Goal: Information Seeking & Learning: Learn about a topic

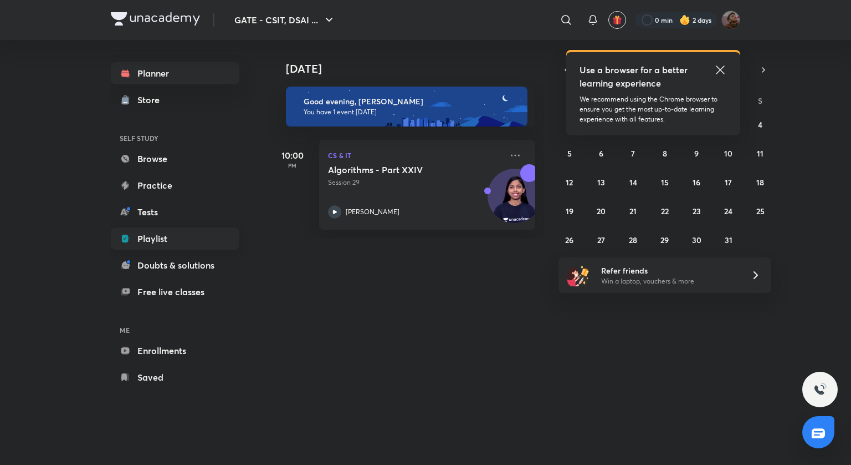
click at [201, 239] on link "Playlist" at bounding box center [175, 238] width 129 height 22
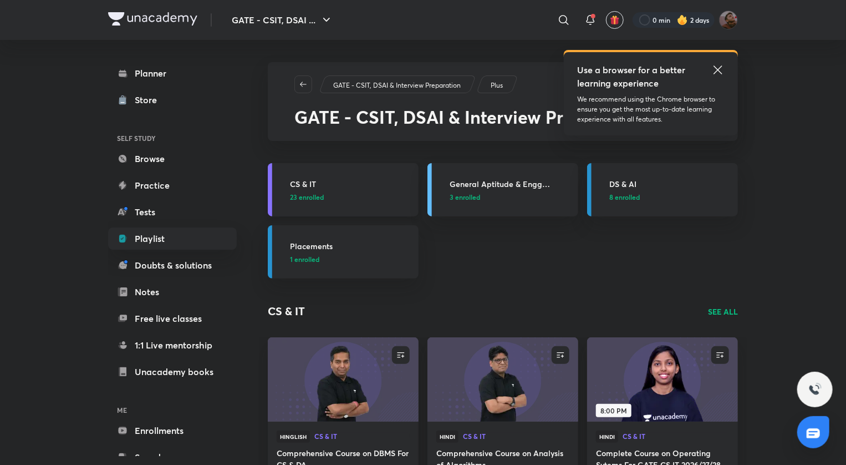
click at [303, 181] on h3 "CS & IT" at bounding box center [351, 184] width 122 height 12
click at [314, 182] on h3 "CS & IT" at bounding box center [351, 184] width 122 height 12
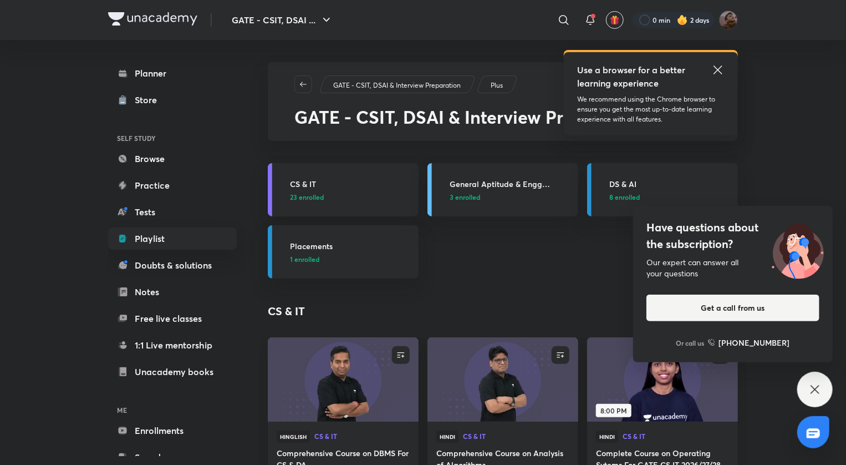
click at [816, 385] on icon at bounding box center [814, 388] width 13 height 13
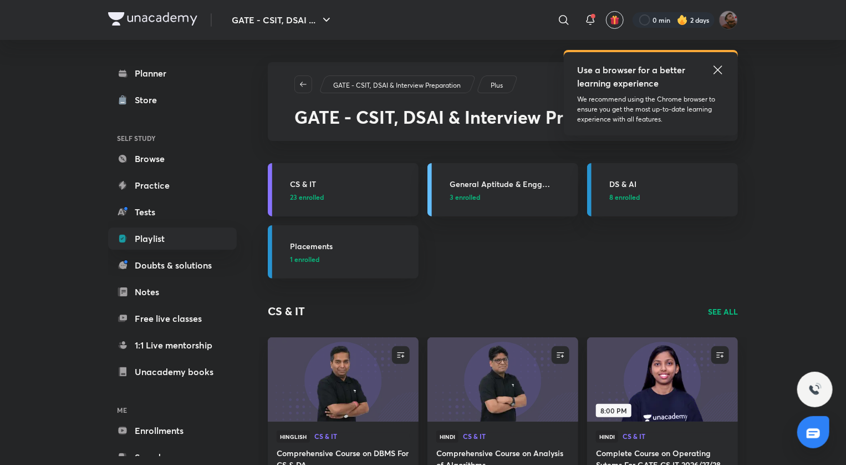
click at [306, 180] on h3 "CS & IT" at bounding box center [351, 184] width 122 height 12
click at [305, 86] on icon "button" at bounding box center [303, 84] width 9 height 9
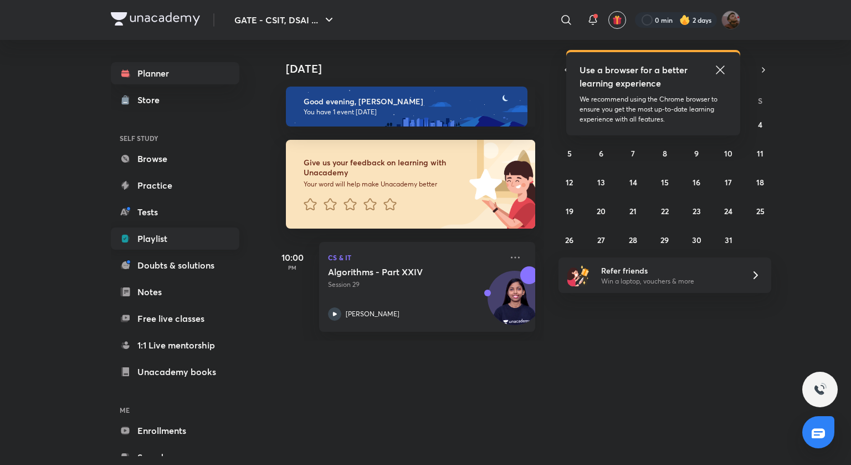
click at [159, 239] on link "Playlist" at bounding box center [175, 238] width 129 height 22
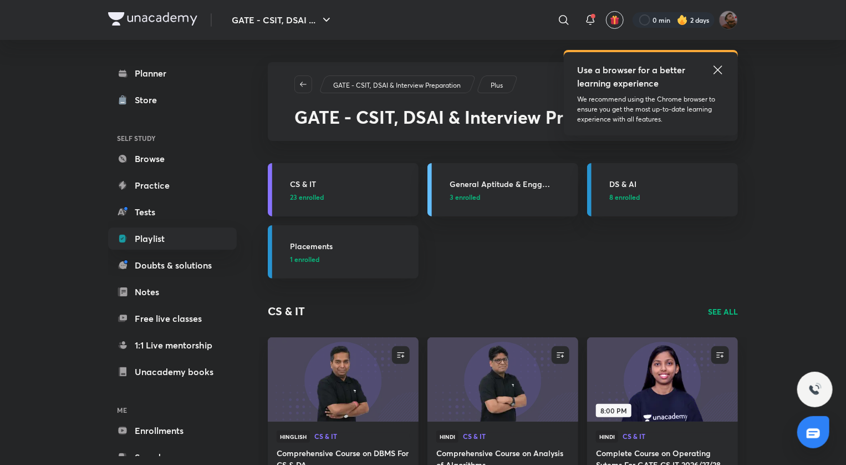
click at [305, 183] on h3 "CS & IT" at bounding box center [351, 184] width 122 height 12
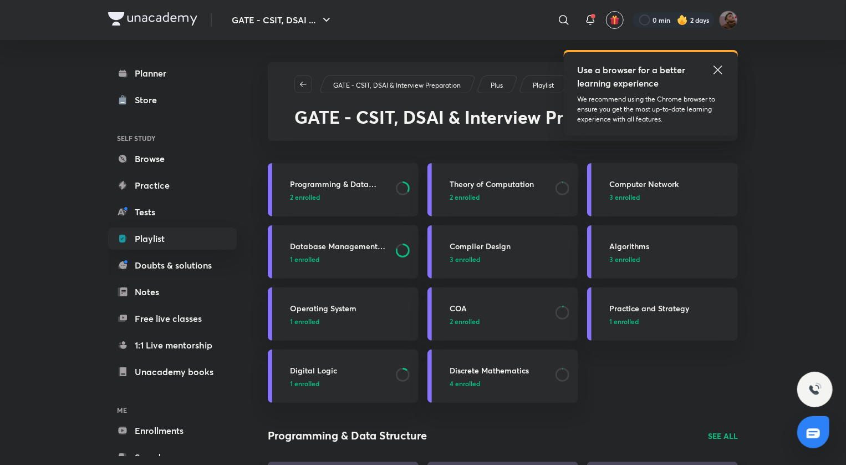
click at [305, 183] on h3 "Programming & Data Structure" at bounding box center [339, 184] width 99 height 12
click at [318, 179] on h3 "Programming & Data Structure" at bounding box center [339, 184] width 99 height 12
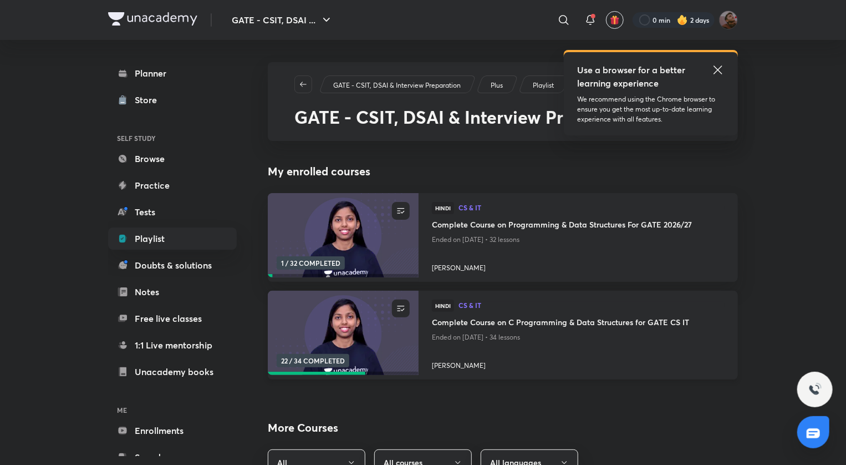
click at [452, 325] on h4 "Complete Course on C Programming & Data Structures for GATE CS IT" at bounding box center [578, 323] width 293 height 14
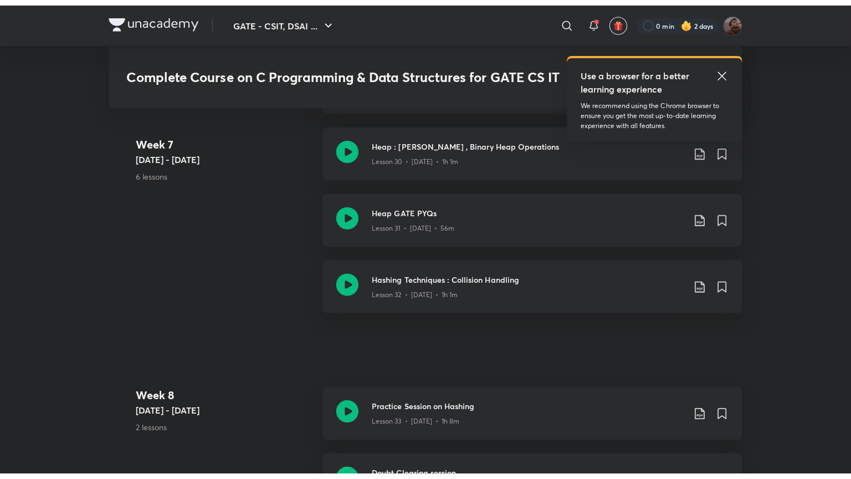
scroll to position [2943, 0]
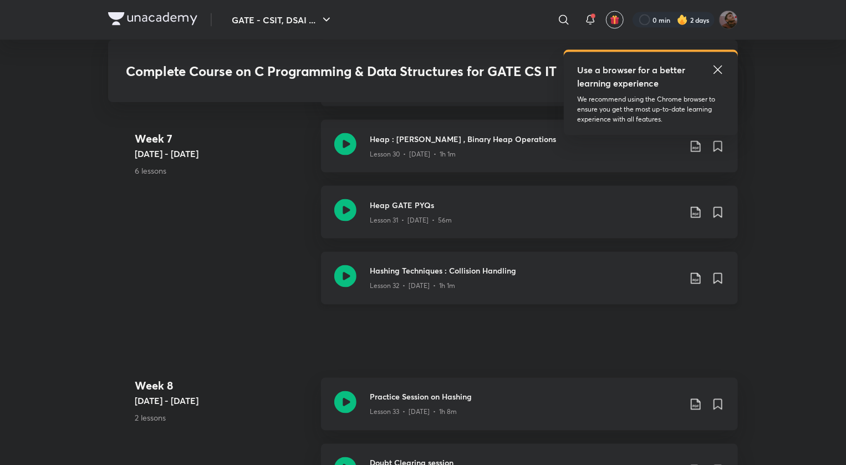
click at [346, 277] on icon at bounding box center [345, 276] width 22 height 22
